Goal: Transaction & Acquisition: Purchase product/service

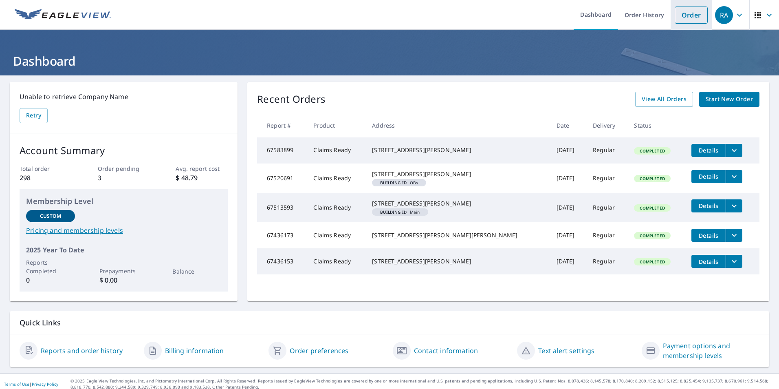
click at [697, 17] on link "Order" at bounding box center [691, 15] width 33 height 17
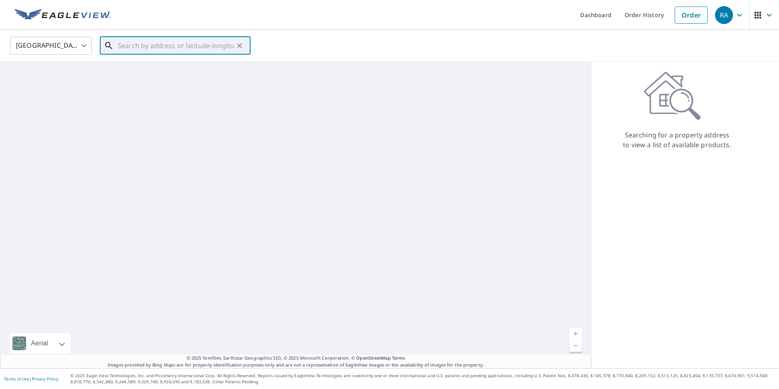
click at [203, 41] on input "text" at bounding box center [176, 45] width 116 height 23
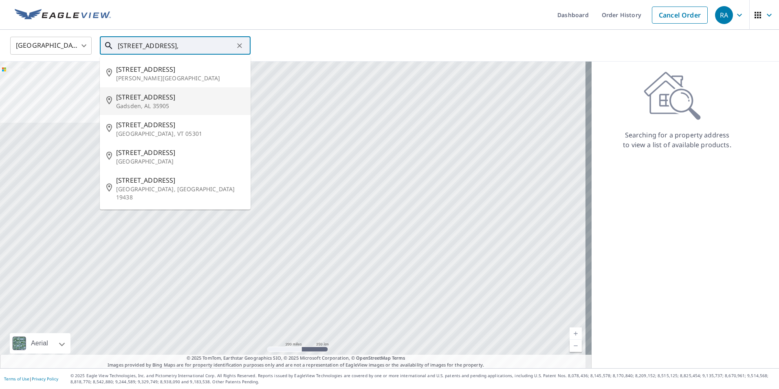
click at [144, 94] on span "[STREET_ADDRESS]" at bounding box center [180, 97] width 128 height 10
type input "[STREET_ADDRESS]"
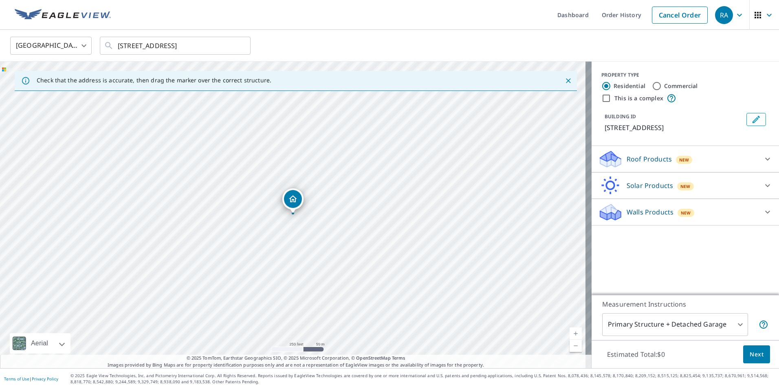
click at [678, 168] on div "Roof Products New" at bounding box center [678, 159] width 160 height 19
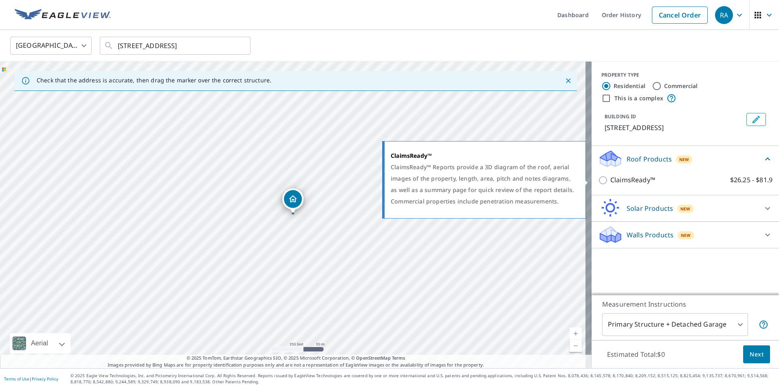
click at [625, 180] on p "ClaimsReady™" at bounding box center [632, 180] width 45 height 10
click at [610, 180] on input "ClaimsReady™ $26.25 - $81.9" at bounding box center [604, 180] width 12 height 10
checkbox input "true"
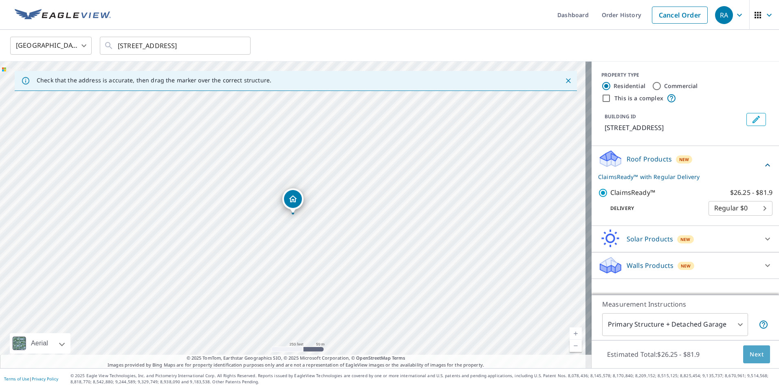
click at [754, 350] on span "Next" at bounding box center [757, 354] width 14 height 10
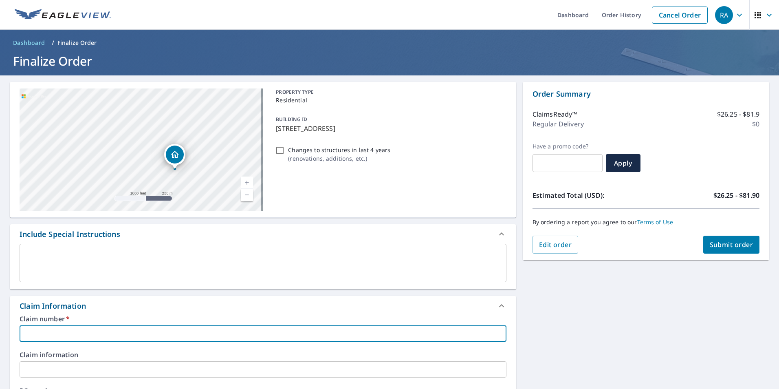
click at [75, 340] on input "text" at bounding box center [263, 333] width 487 height 16
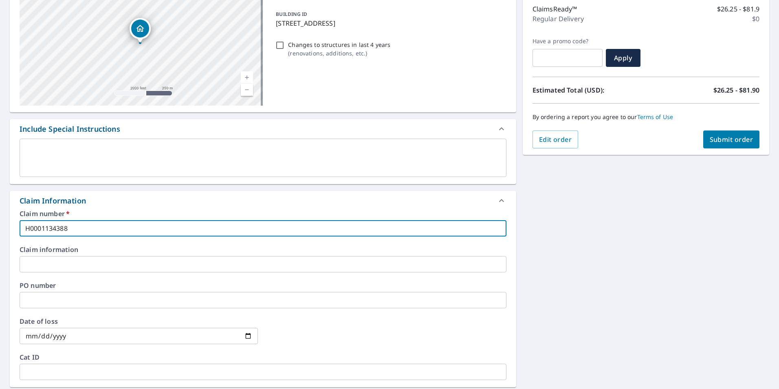
scroll to position [204, 0]
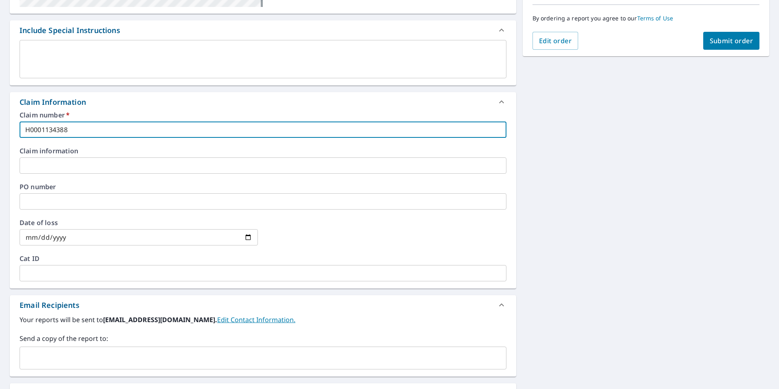
type input "H0001134388"
click at [246, 238] on input "date" at bounding box center [139, 237] width 238 height 16
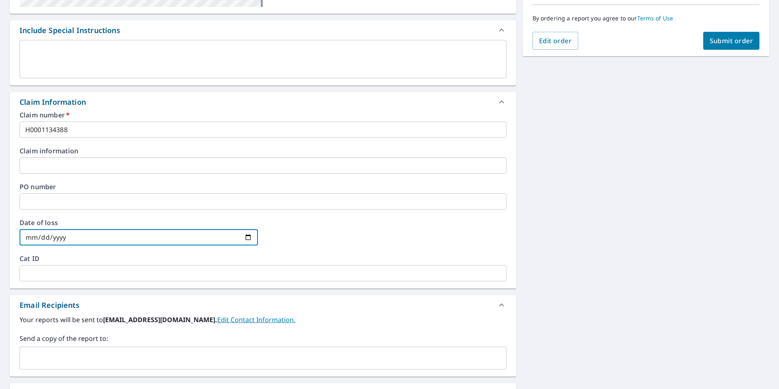
type input "[DATE]"
click at [735, 42] on span "Submit order" at bounding box center [732, 40] width 44 height 9
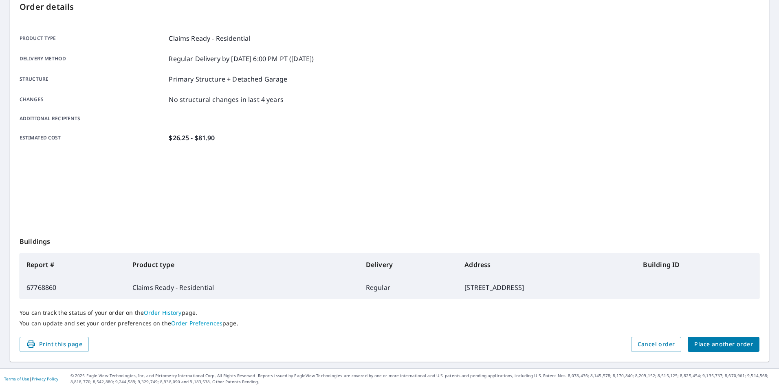
scroll to position [91, 0]
